Goal: Check status: Check status

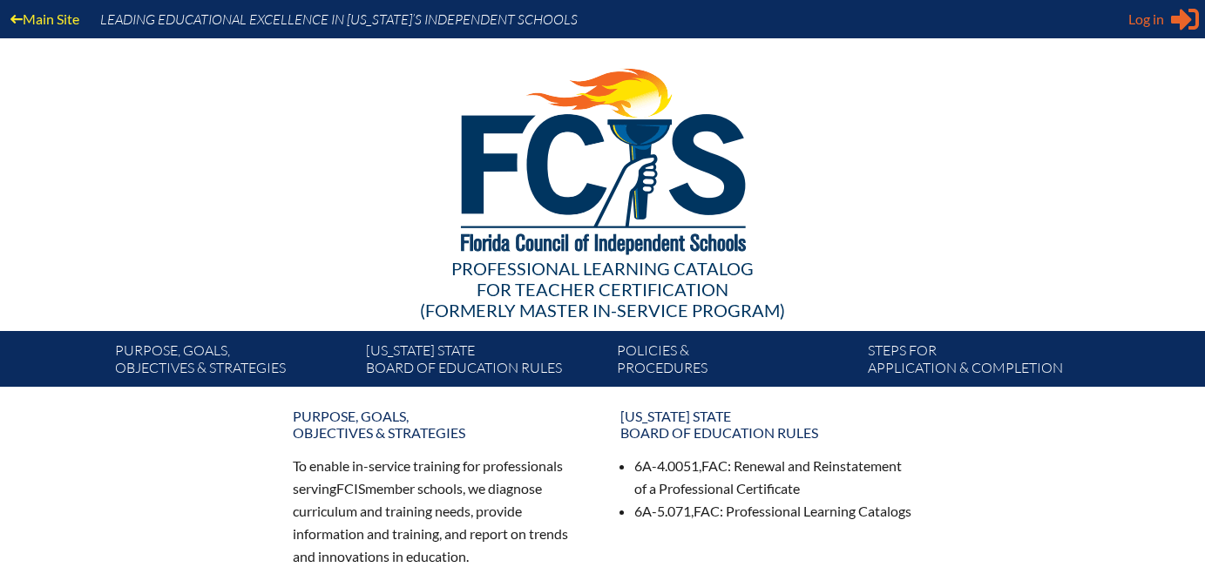
type input "[EMAIL_ADDRESS][DOMAIN_NAME]"
click at [1139, 28] on span "Log in" at bounding box center [1146, 19] width 36 height 21
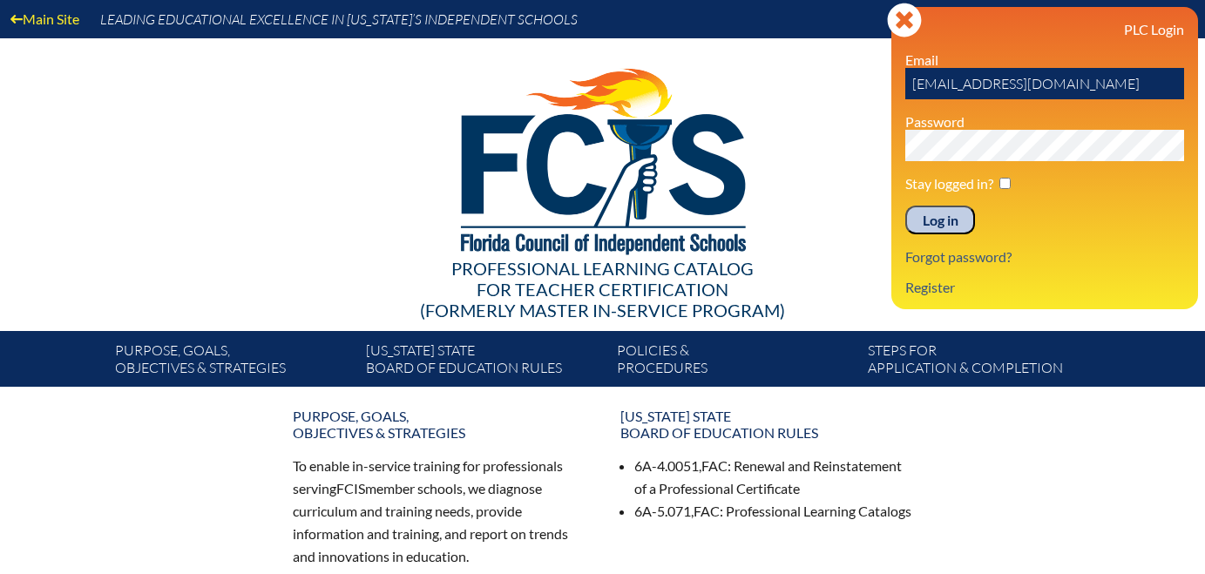
click at [950, 216] on input "Log in" at bounding box center [940, 221] width 70 height 30
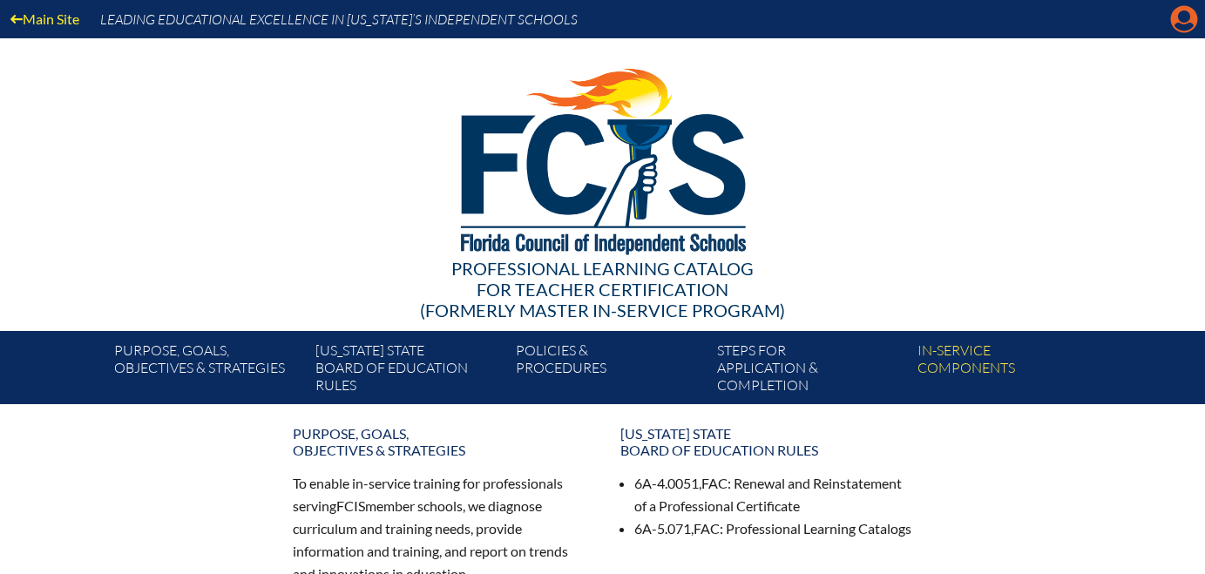
click at [1177, 32] on icon "Manage account" at bounding box center [1184, 19] width 28 height 28
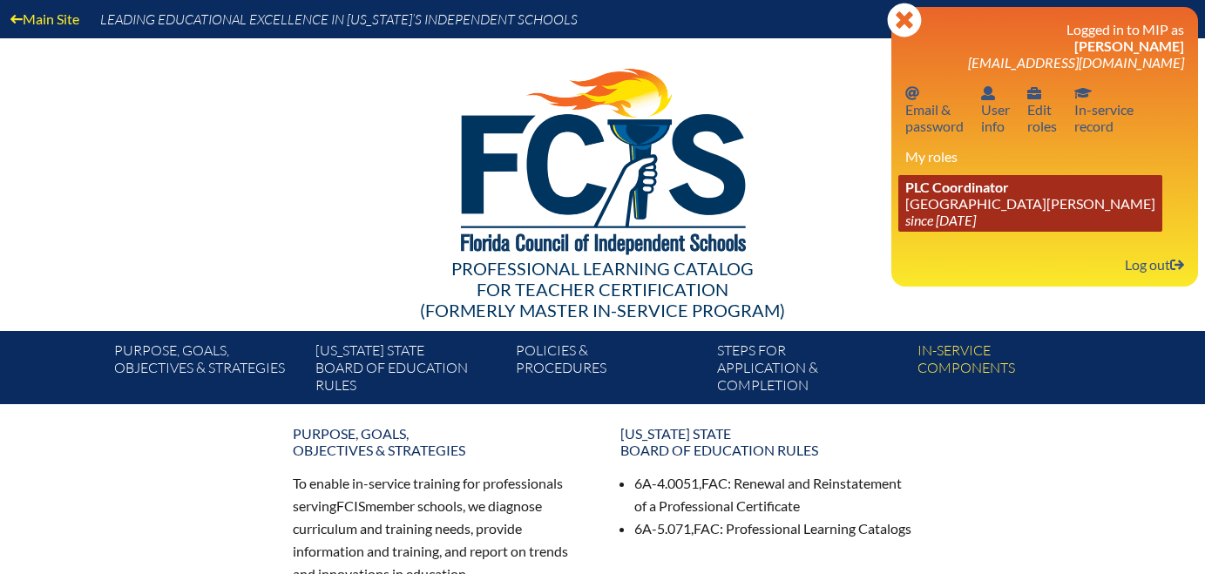
click at [974, 211] on link "PLC Coordinator St. Johns Country Day School since 2022 Aug 3" at bounding box center [1030, 203] width 264 height 57
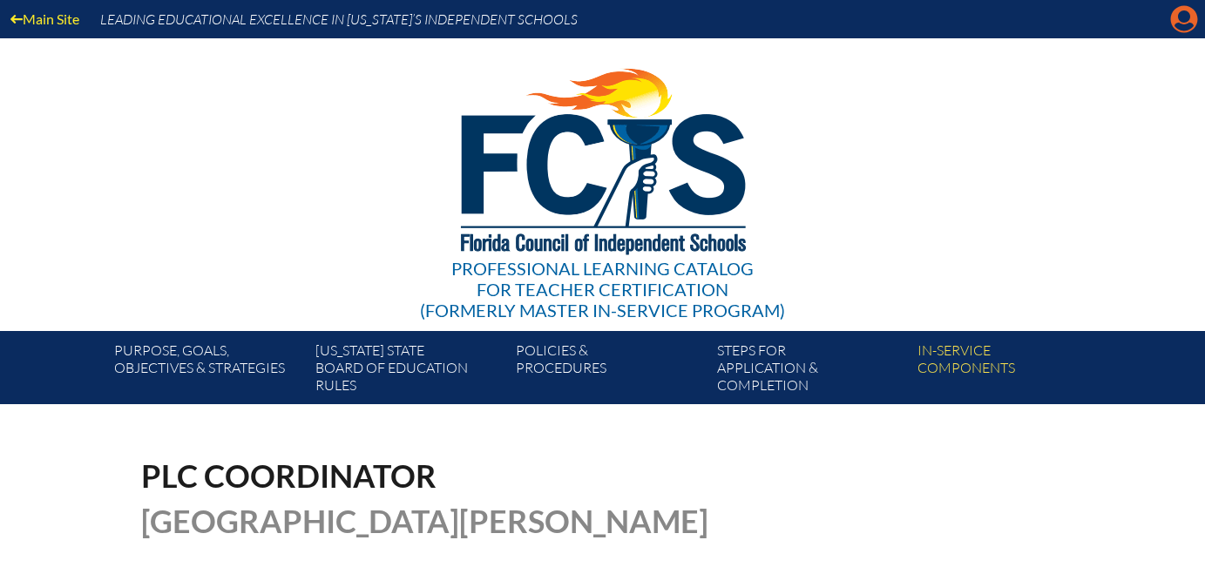
click at [1187, 18] on icon "Manage account" at bounding box center [1184, 19] width 28 height 28
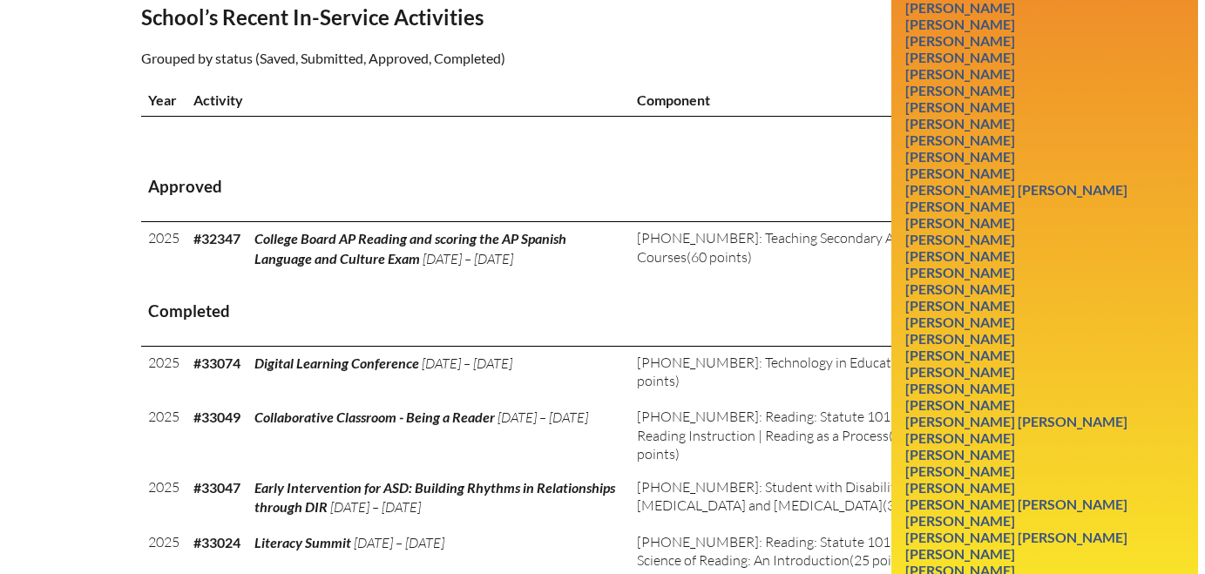
scroll to position [591, 0]
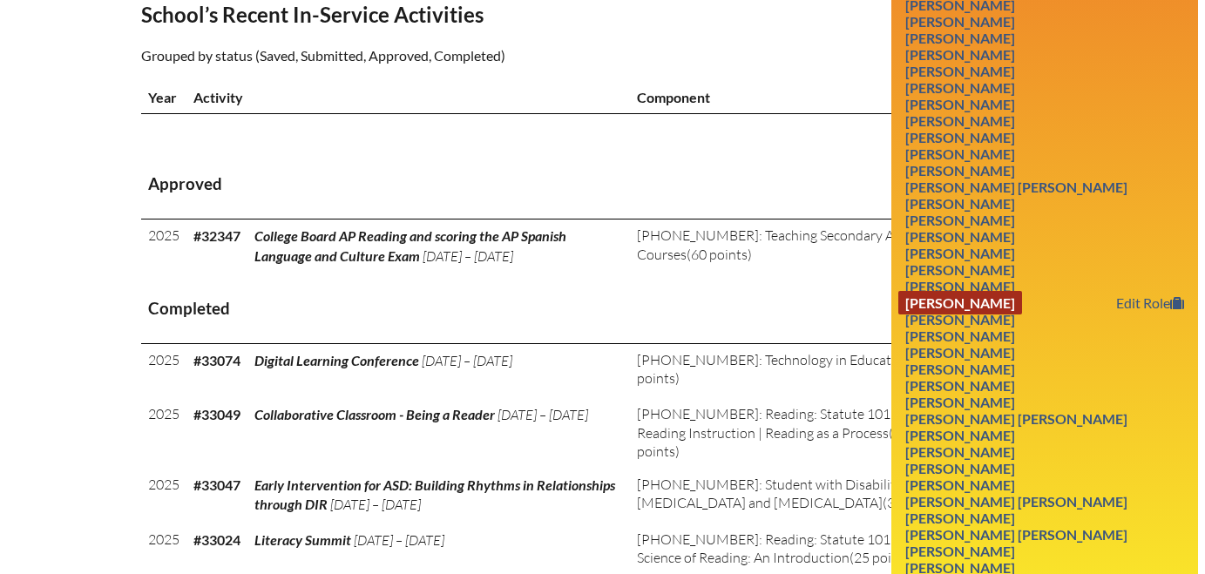
click at [982, 302] on link "Jennifer Keller" at bounding box center [960, 303] width 124 height 24
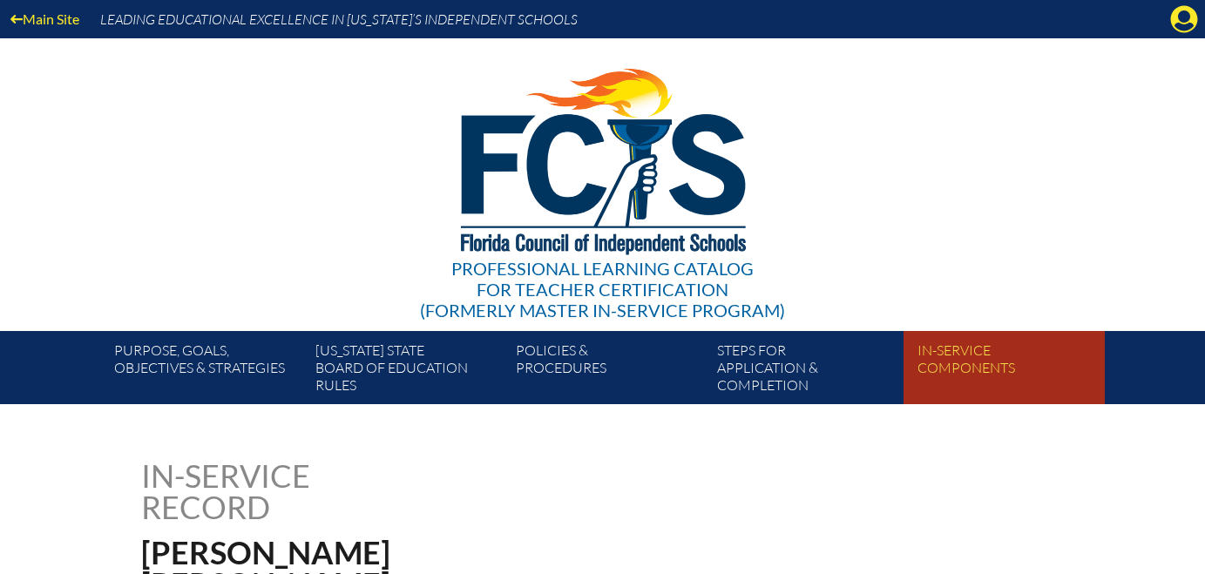
click at [927, 358] on link "In-service components" at bounding box center [1010, 371] width 200 height 66
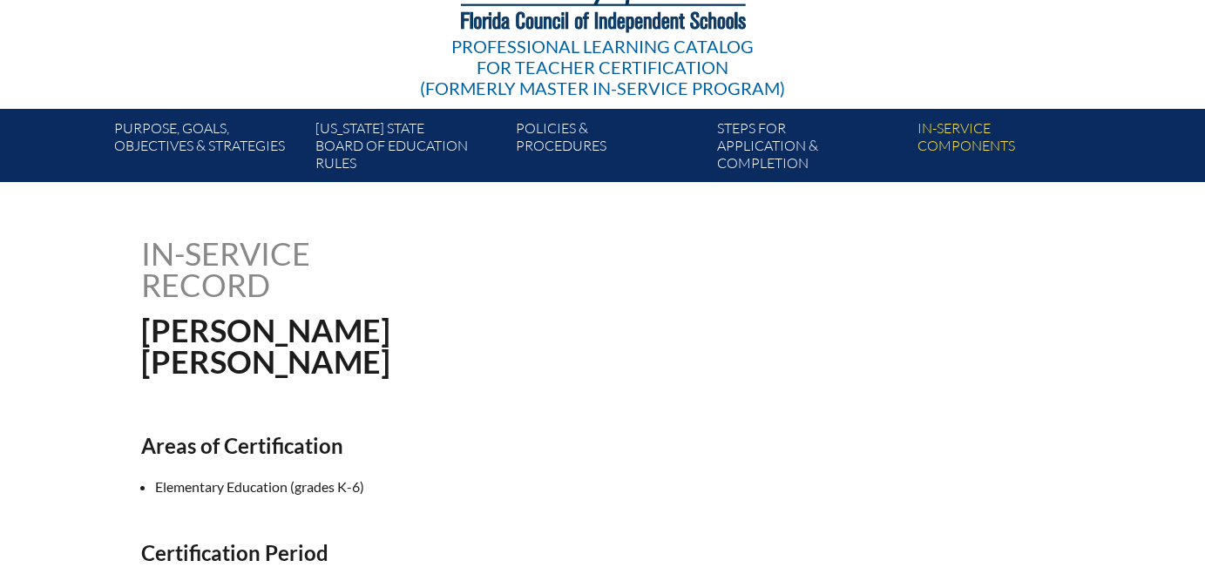
scroll to position [402, 0]
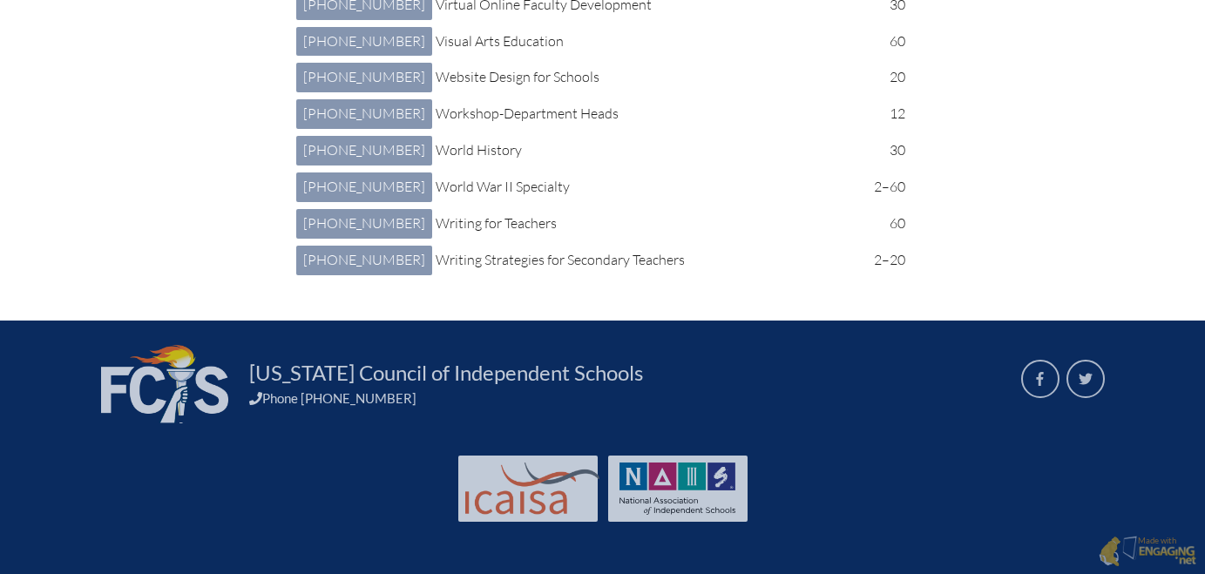
scroll to position [9793, 0]
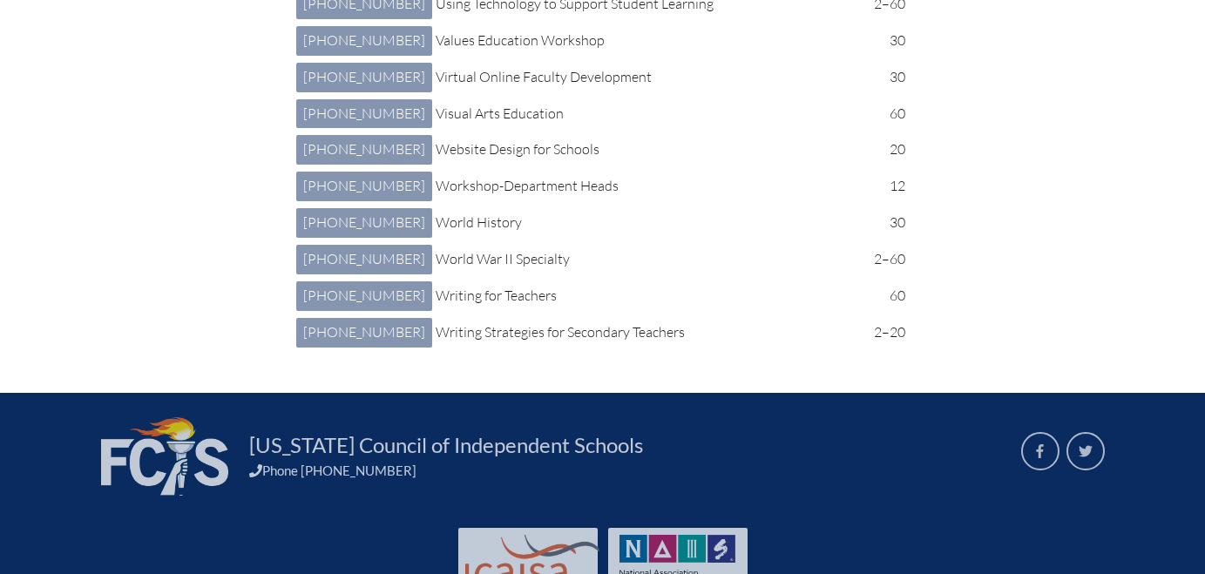
scroll to position [8867, 0]
